Goal: Information Seeking & Learning: Learn about a topic

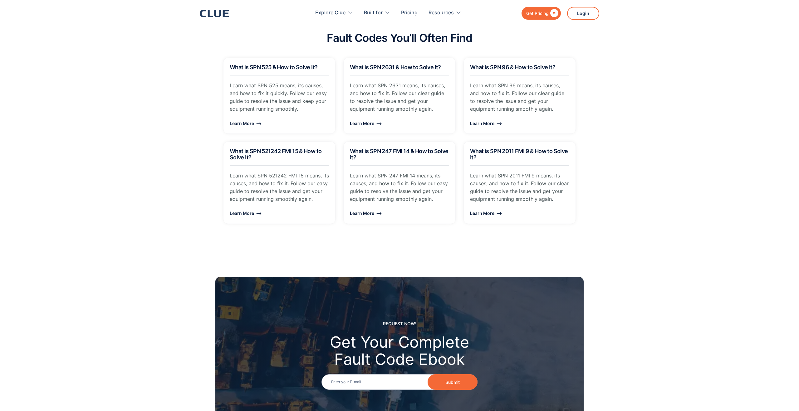
scroll to position [618, 0]
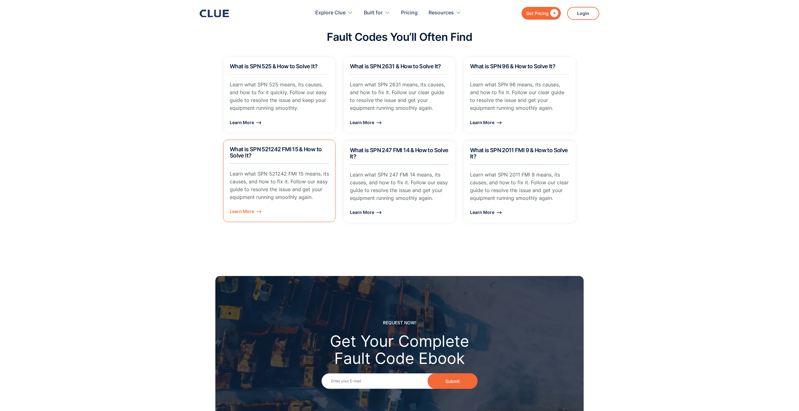
click at [277, 193] on p "Learn what SPN 521242 FMI 15 means, its causes, and how to fix it. Follow our e…" at bounding box center [279, 186] width 99 height 32
